Goal: Information Seeking & Learning: Learn about a topic

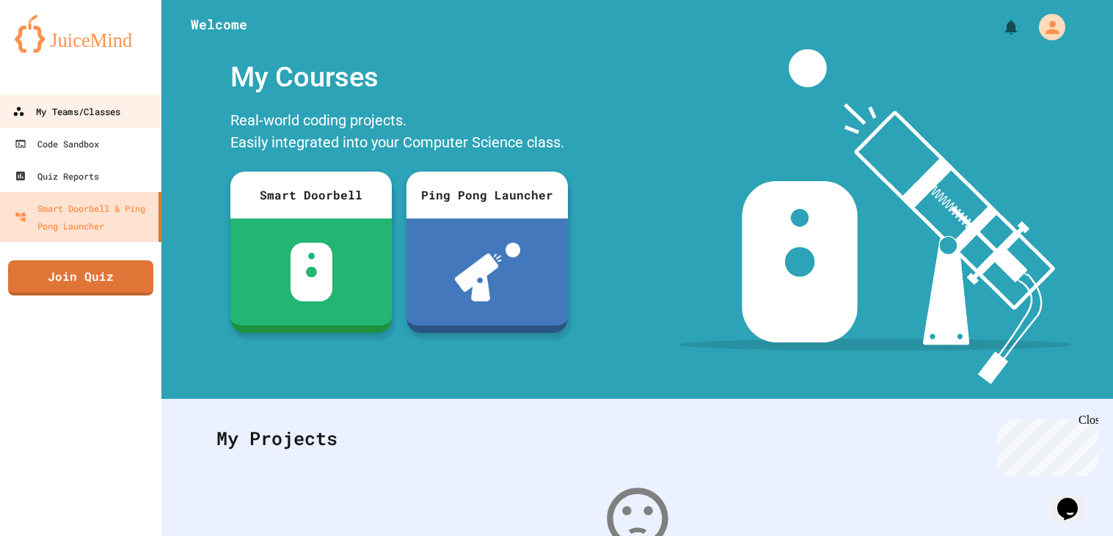
click at [88, 110] on div "My Teams/Classes" at bounding box center [66, 112] width 108 height 18
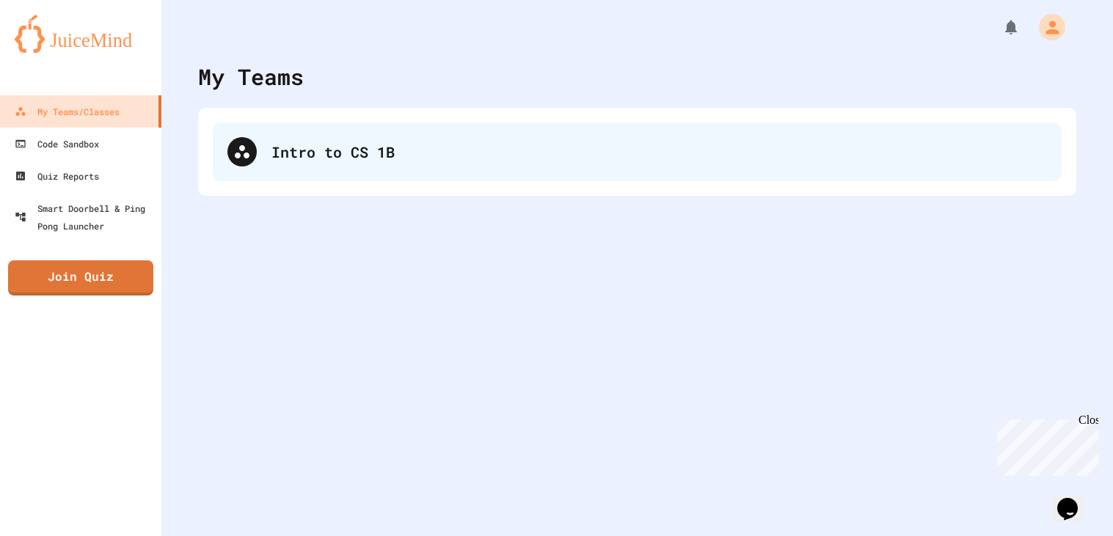
click at [252, 154] on div at bounding box center [241, 151] width 29 height 29
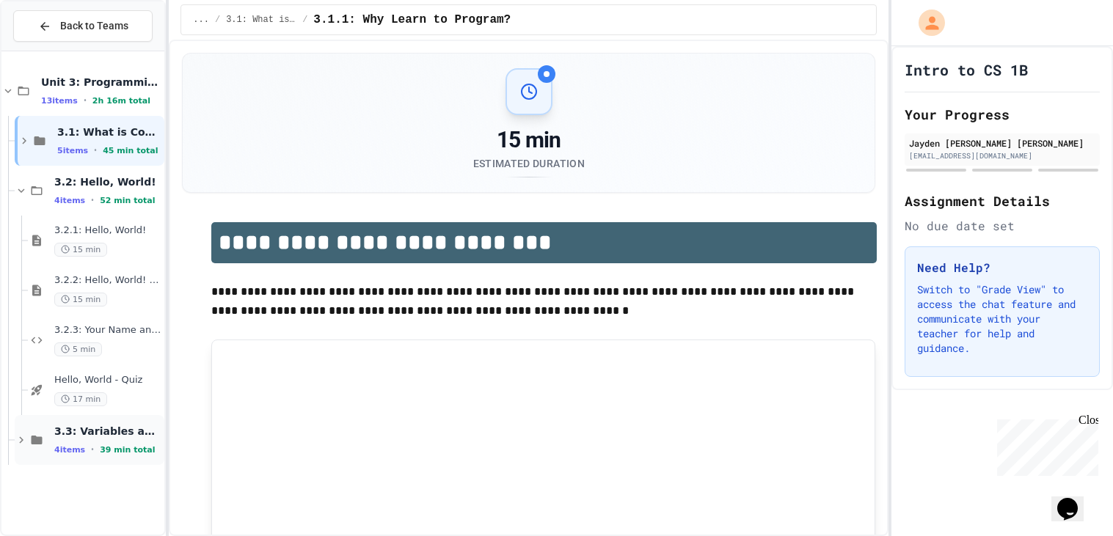
click at [126, 447] on span "39 min total" at bounding box center [127, 450] width 55 height 10
click at [112, 480] on span "3.3.1: Variables and Data Types" at bounding box center [107, 480] width 107 height 12
